Goal: Transaction & Acquisition: Purchase product/service

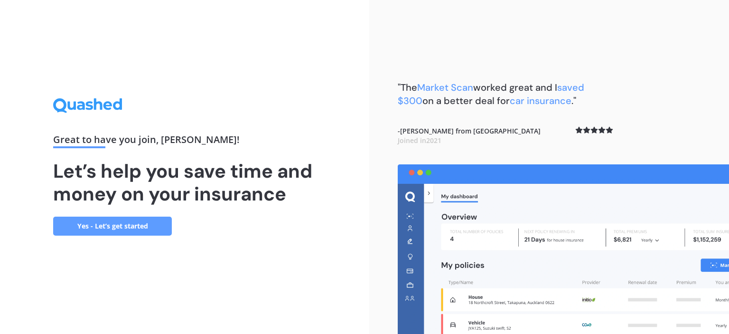
click at [136, 223] on link "Yes - Let’s get started" at bounding box center [112, 225] width 119 height 19
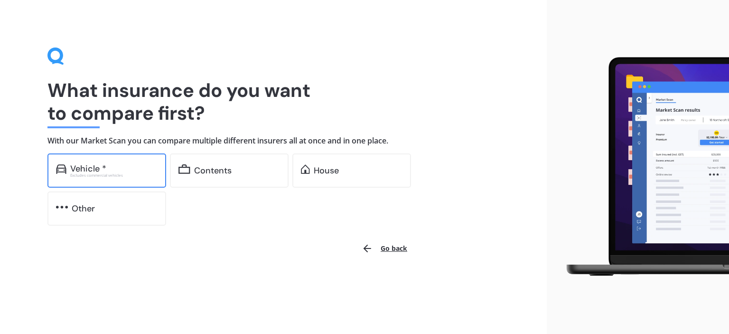
click at [151, 176] on div "Excludes commercial vehicles" at bounding box center [113, 175] width 87 height 4
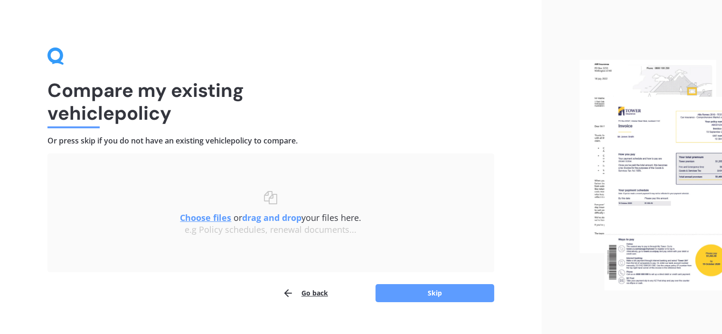
click at [309, 293] on button "Go back" at bounding box center [305, 292] width 46 height 19
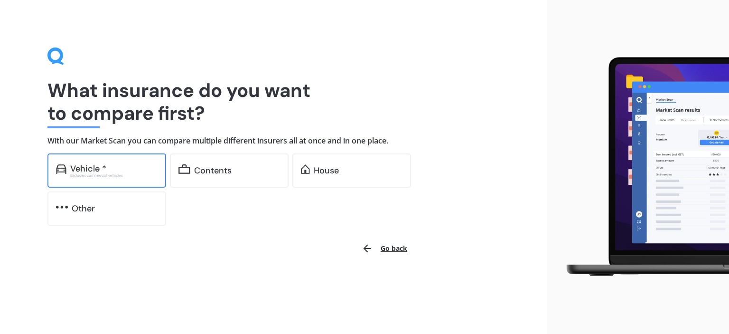
click at [135, 176] on div "Excludes commercial vehicles" at bounding box center [113, 175] width 87 height 4
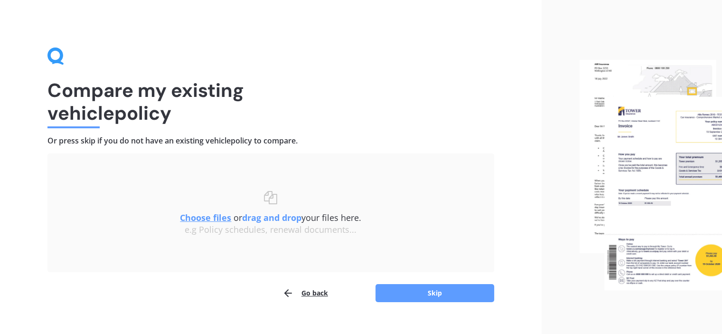
scroll to position [16, 0]
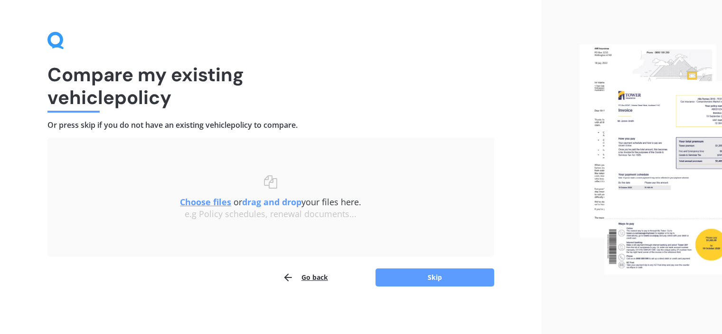
click at [307, 279] on button "Go back" at bounding box center [305, 277] width 46 height 19
